Goal: Information Seeking & Learning: Learn about a topic

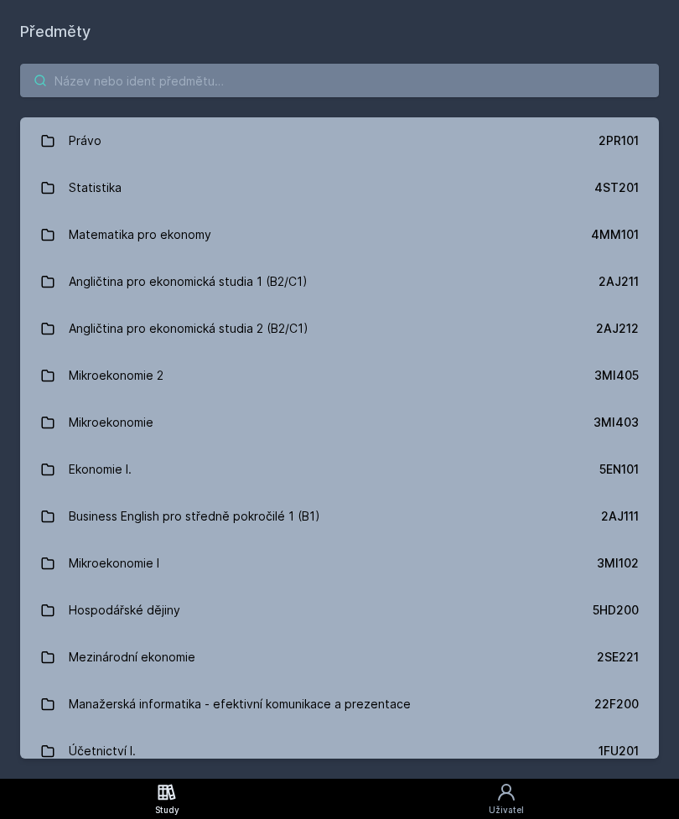
click at [421, 77] on input "search" at bounding box center [339, 81] width 638 height 34
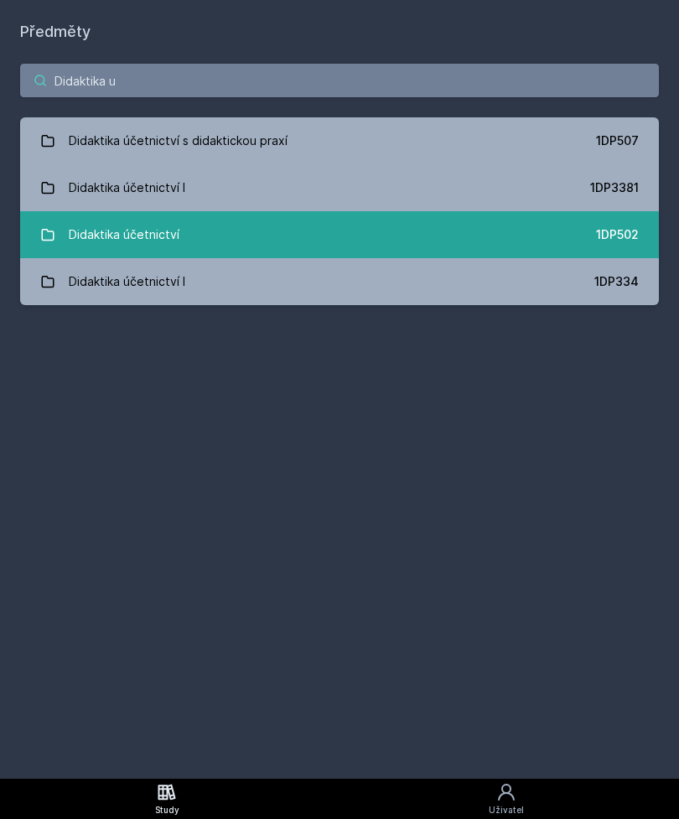
type input "Didaktika u"
click at [616, 243] on link "Didaktika účetnictví 1DP502" at bounding box center [339, 234] width 638 height 47
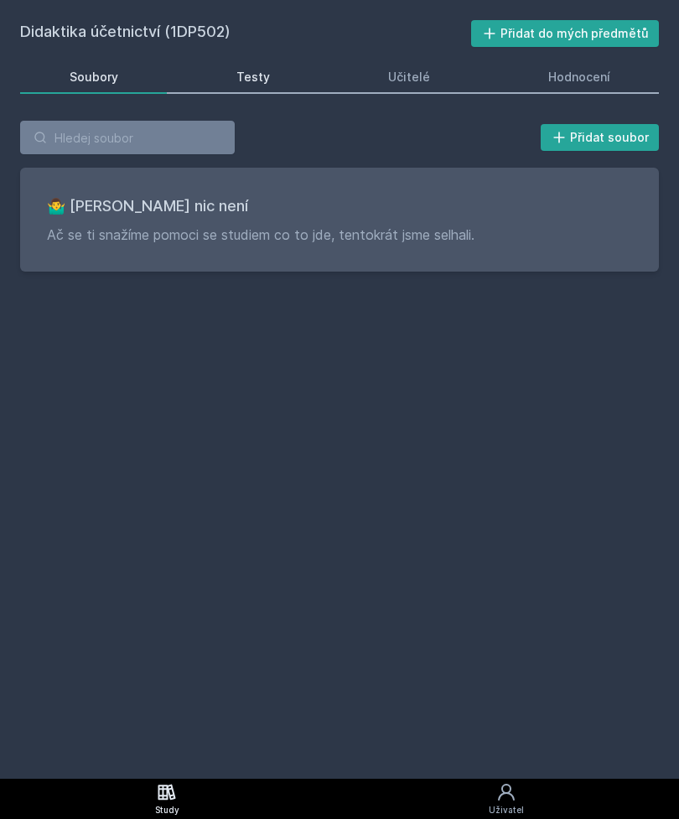
click at [233, 75] on link "Testy" at bounding box center [253, 77] width 132 height 34
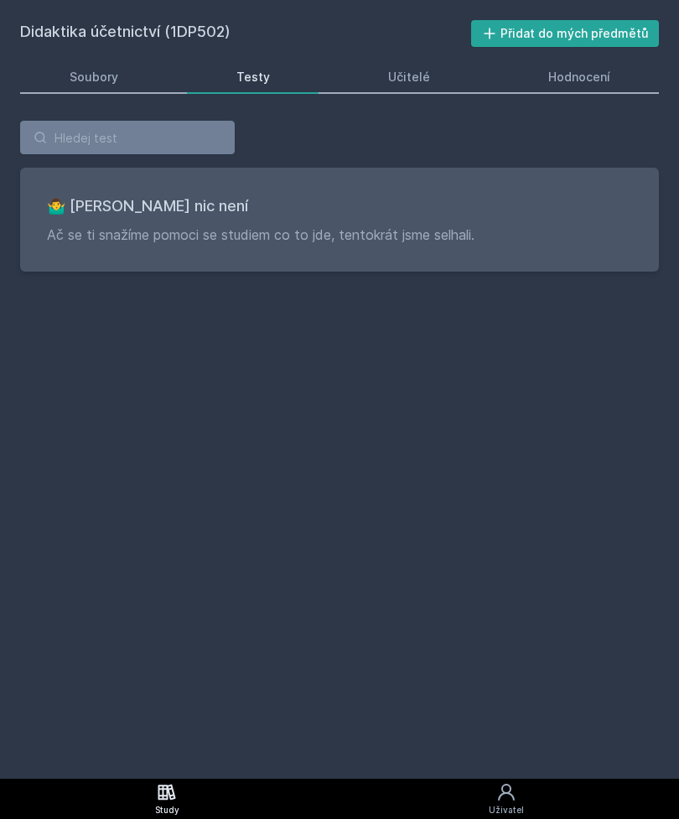
click at [272, 73] on link "Testy" at bounding box center [253, 77] width 132 height 34
click at [414, 81] on div "Učitelé" at bounding box center [409, 77] width 42 height 17
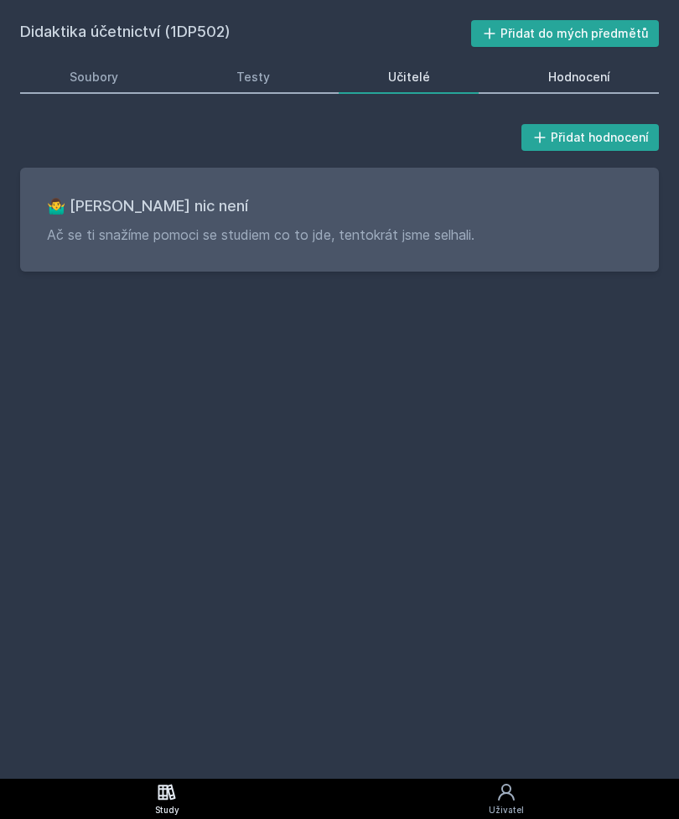
click at [604, 80] on div "Hodnocení" at bounding box center [579, 77] width 62 height 17
